Goal: Information Seeking & Learning: Learn about a topic

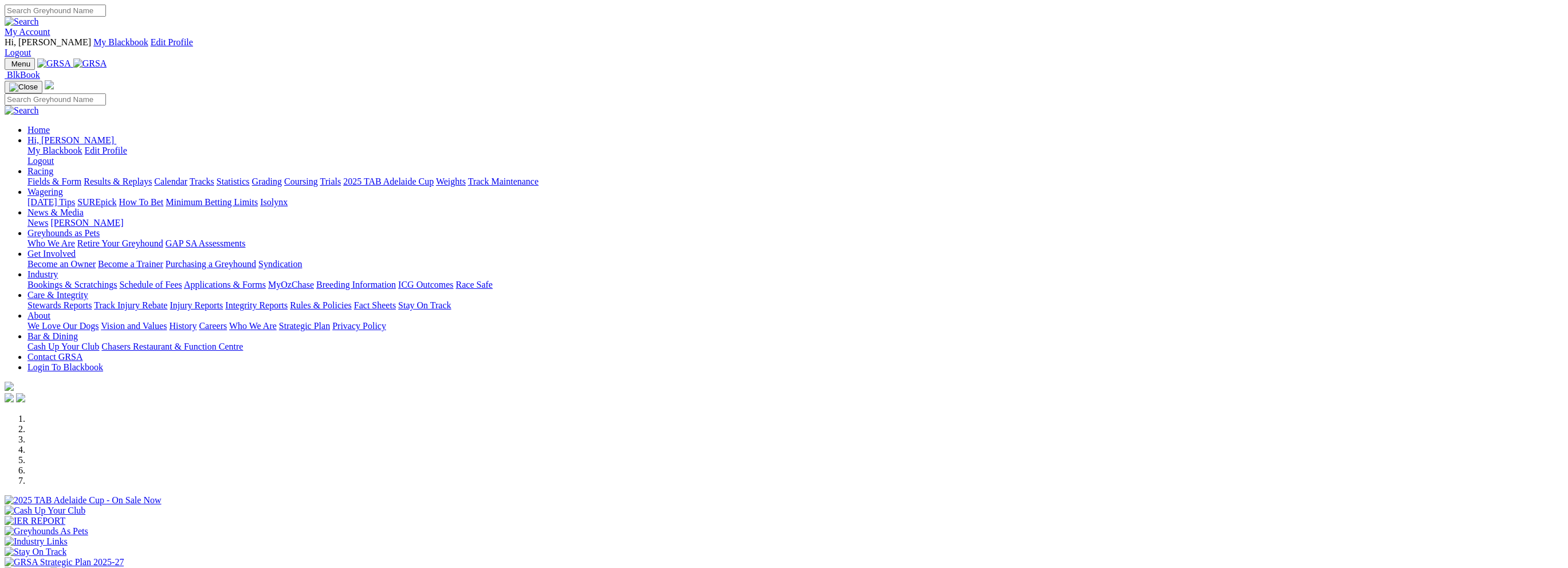
click at [152, 176] on link "Results & Replays" at bounding box center [117, 181] width 68 height 10
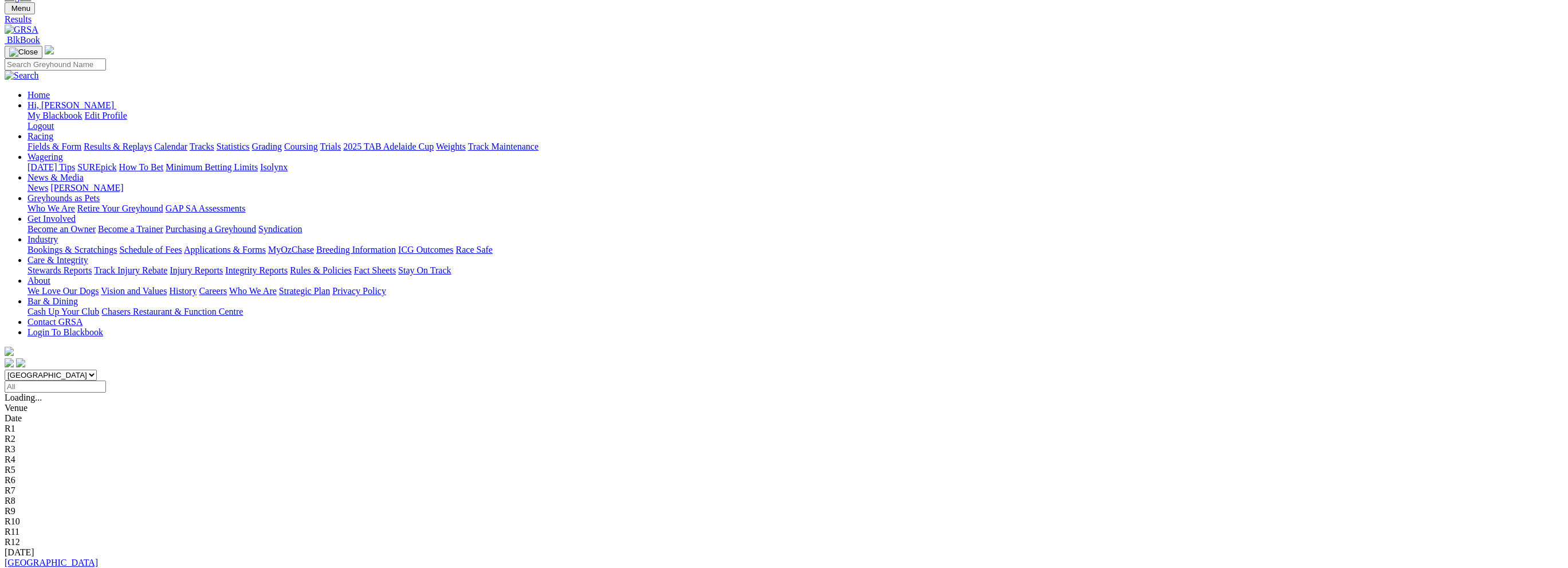
scroll to position [57, 0]
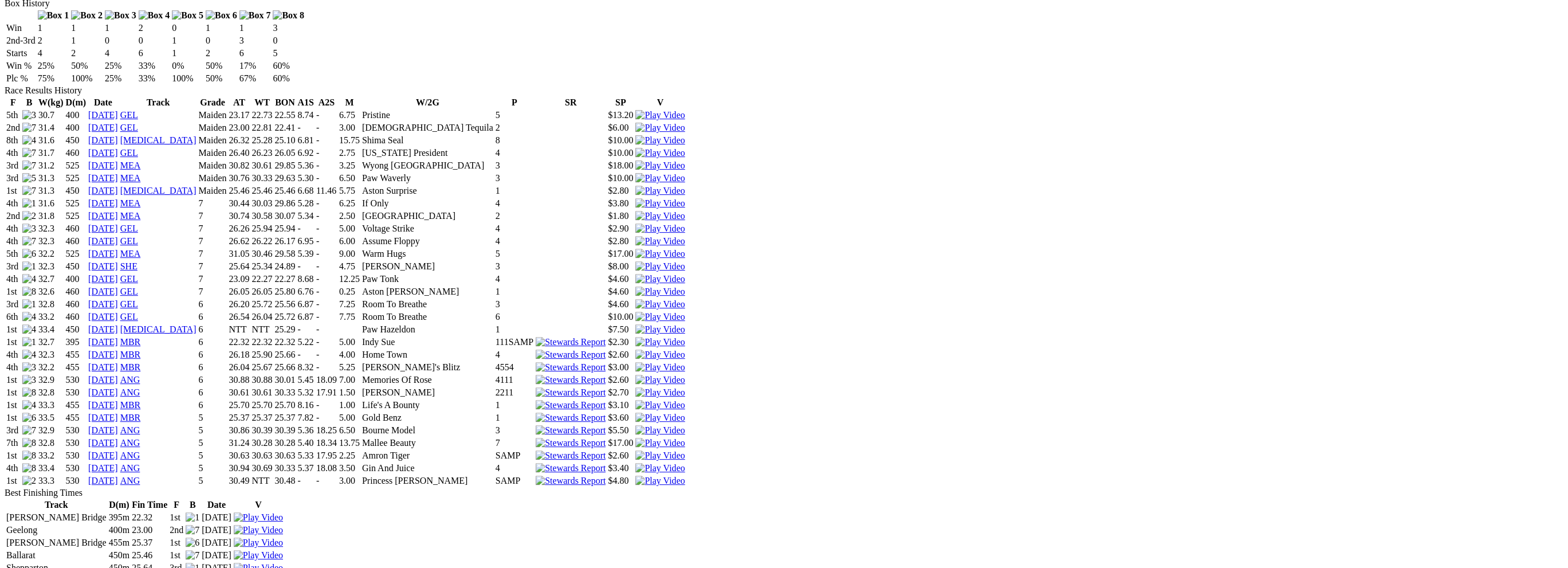
scroll to position [803, 0]
click at [118, 466] on link "[DATE]" at bounding box center [103, 470] width 30 height 10
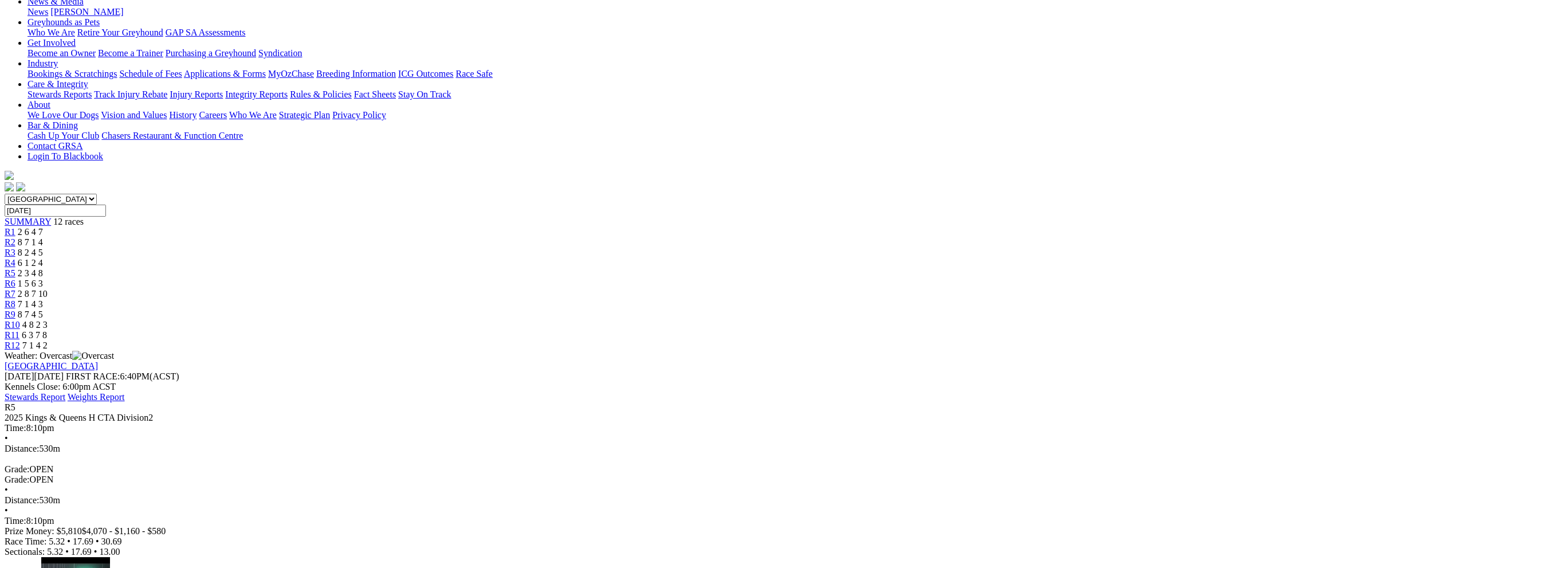
scroll to position [287, 0]
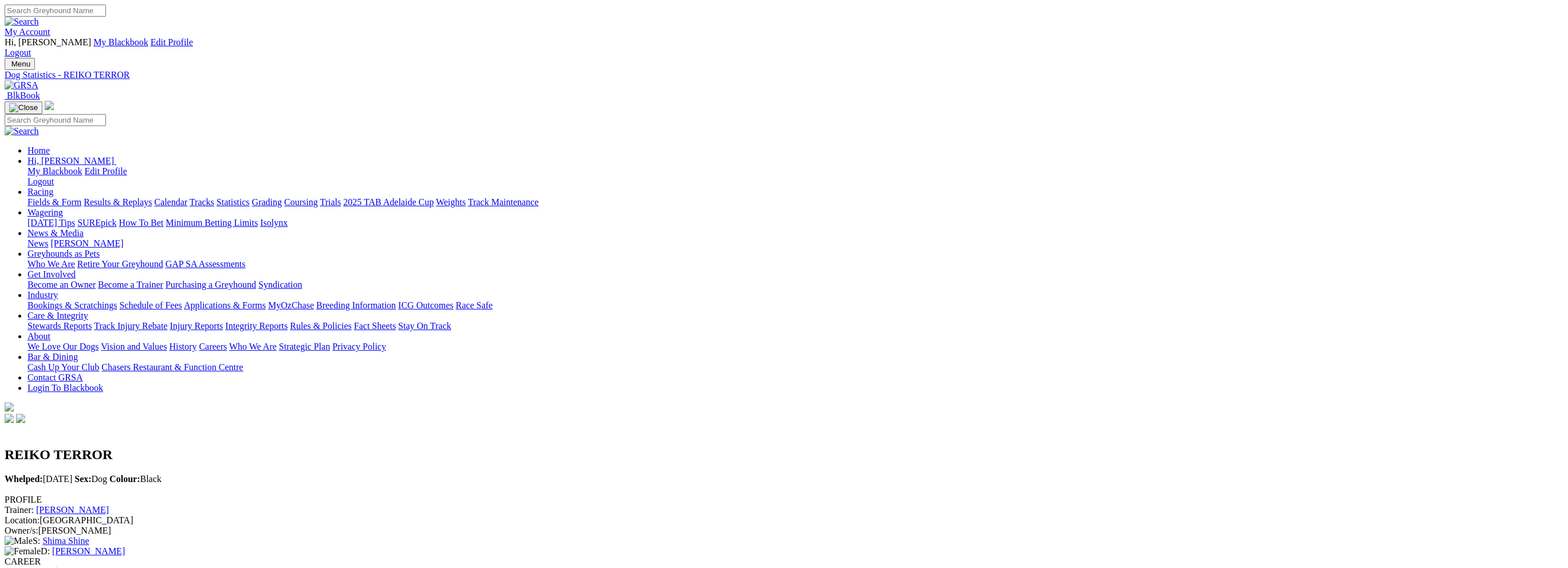
drag, startPoint x: 710, startPoint y: 198, endPoint x: 706, endPoint y: 192, distance: 7.2
click at [706, 567] on div "Prize Money: $14,110" at bounding box center [784, 572] width 1559 height 11
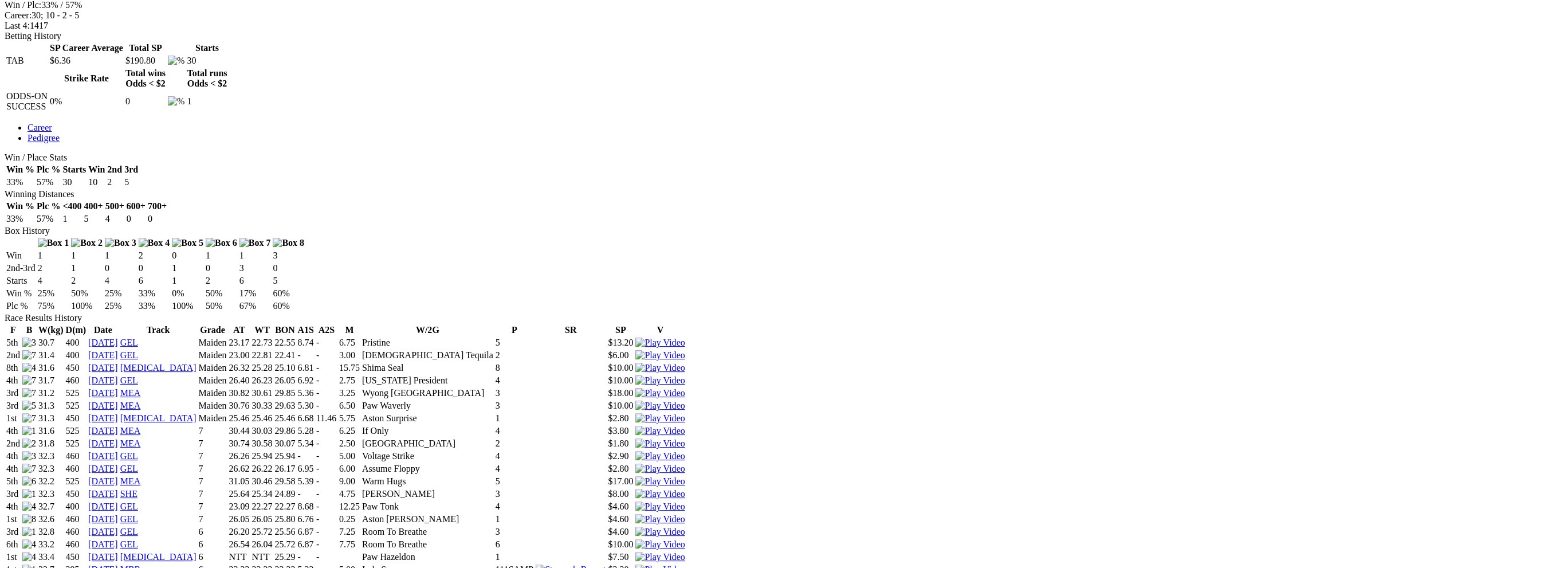
scroll to position [573, 0]
drag, startPoint x: 932, startPoint y: 411, endPoint x: 917, endPoint y: 409, distance: 15.1
drag, startPoint x: 931, startPoint y: 201, endPoint x: 918, endPoint y: 201, distance: 13.0
click at [634, 556] on td "$7.50" at bounding box center [621, 561] width 26 height 11
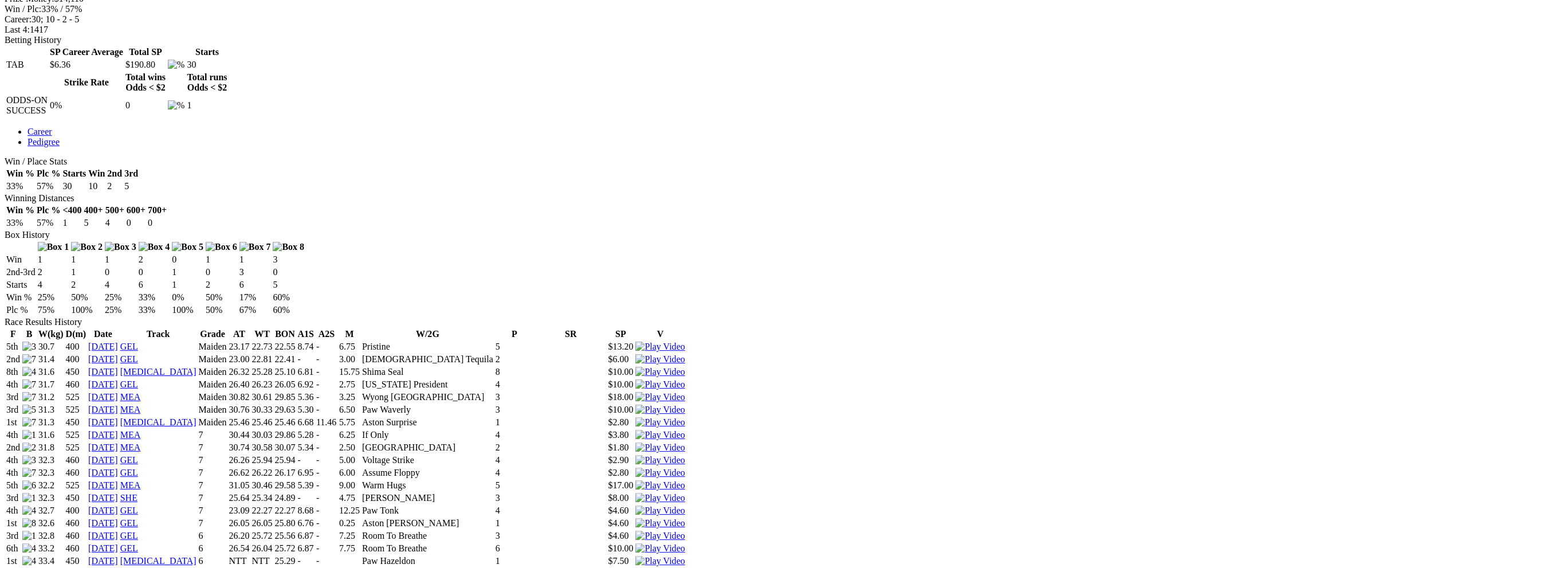
drag, startPoint x: 933, startPoint y: 362, endPoint x: 916, endPoint y: 364, distance: 17.1
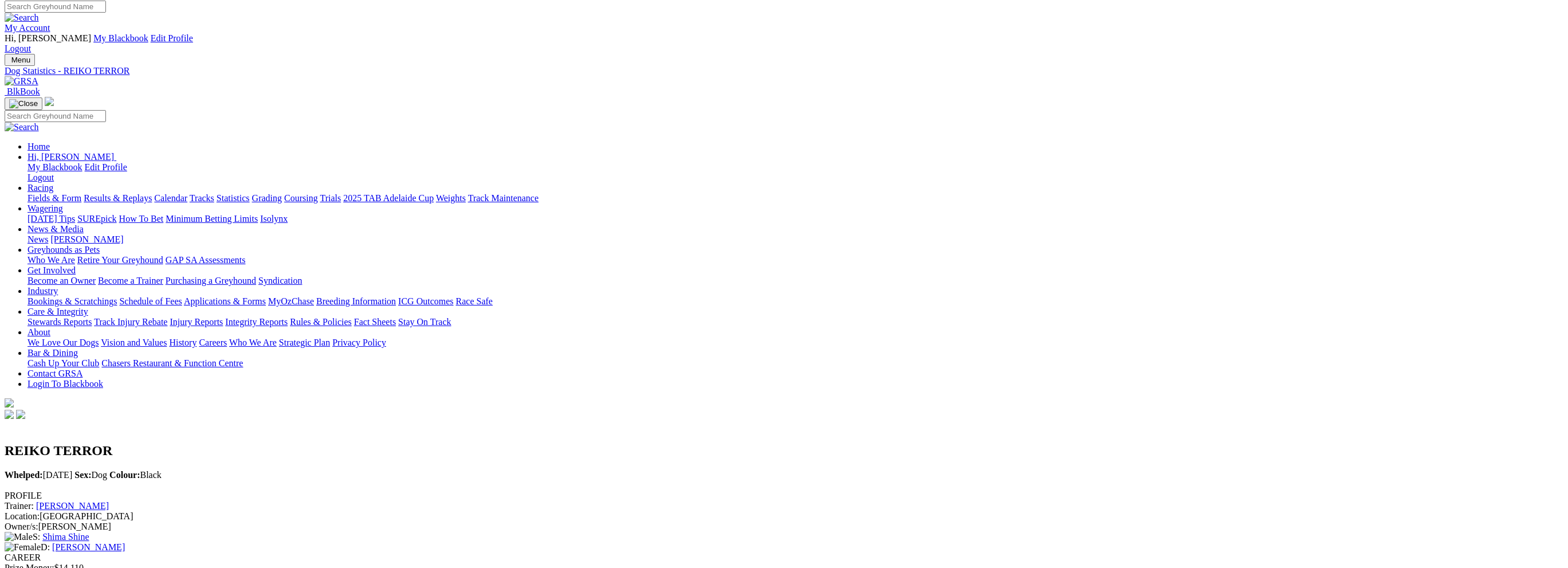
scroll to position [0, 0]
